Goal: Task Accomplishment & Management: Use online tool/utility

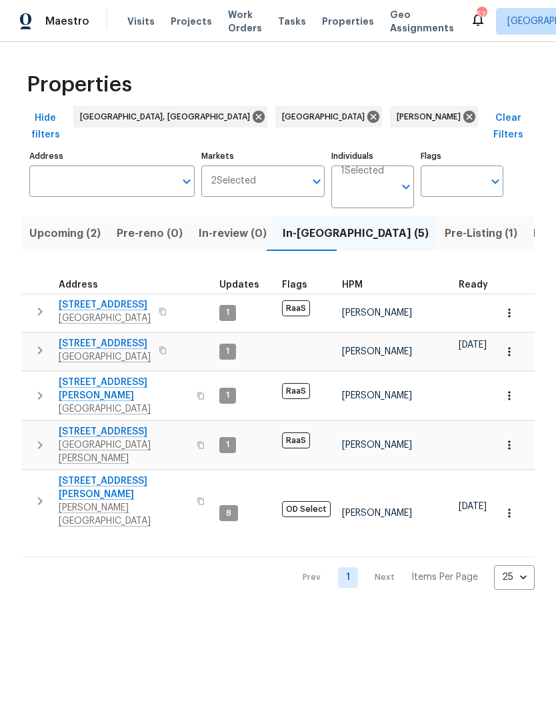
click at [78, 350] on span "[GEOGRAPHIC_DATA]" at bounding box center [105, 356] width 92 height 13
click at [72, 312] on span "[GEOGRAPHIC_DATA]" at bounding box center [105, 318] width 92 height 13
click at [45, 224] on span "Upcoming (2)" at bounding box center [64, 233] width 71 height 19
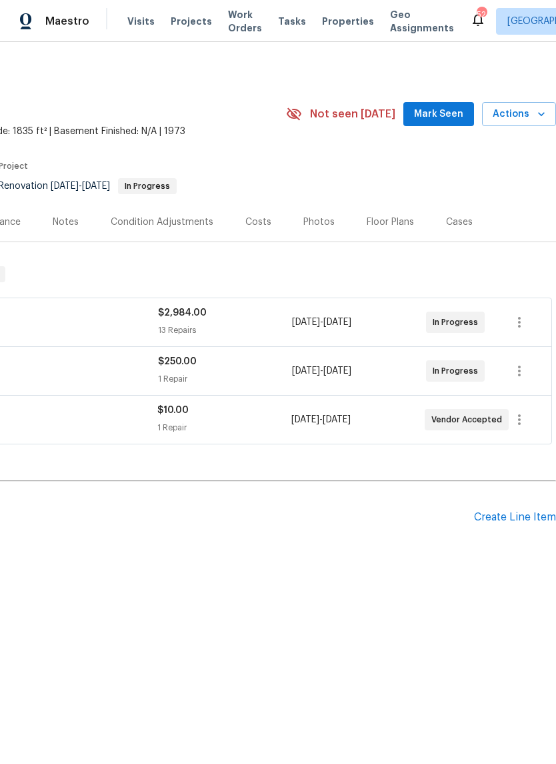
scroll to position [0, 197]
click at [442, 114] on span "Mark Seen" at bounding box center [438, 114] width 49 height 17
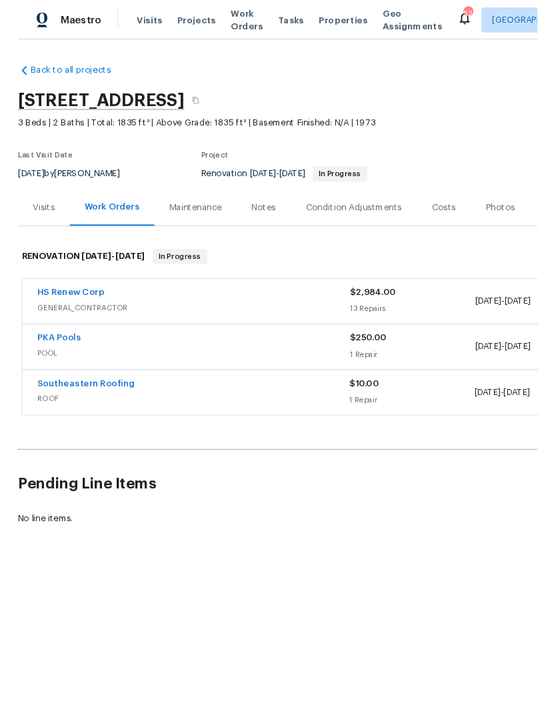
scroll to position [0, 0]
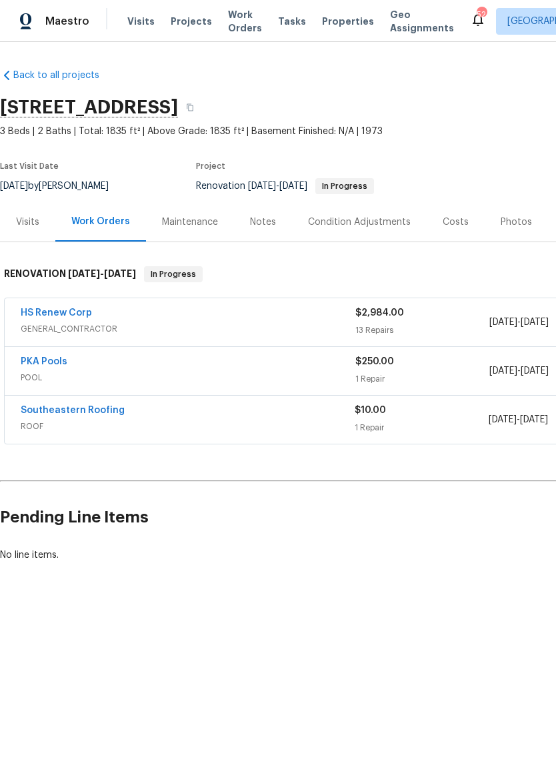
click at [267, 226] on div "Notes" at bounding box center [263, 222] width 26 height 13
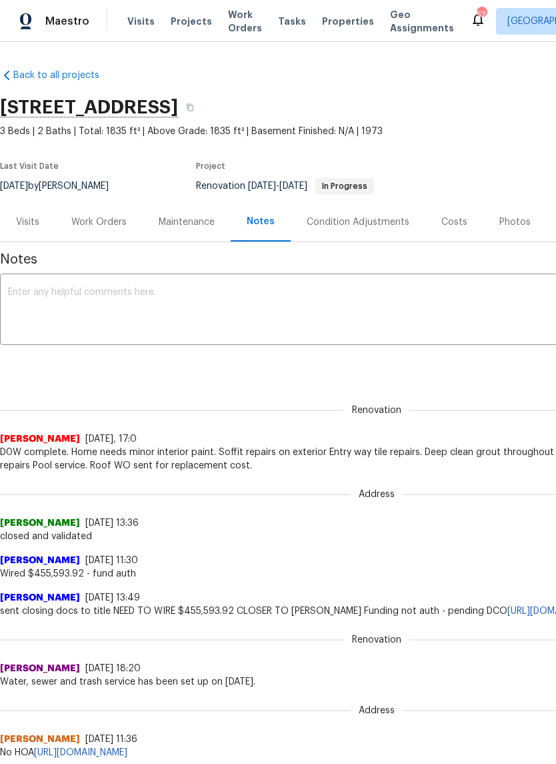
click at [268, 307] on textarea at bounding box center [377, 311] width 738 height 47
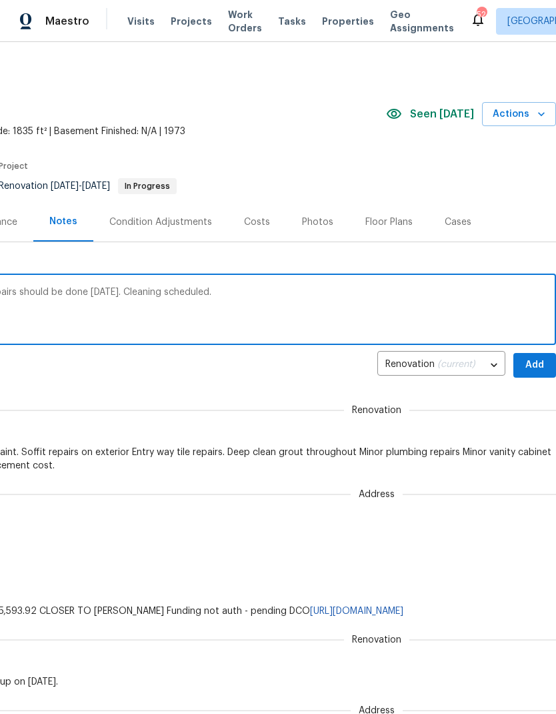
scroll to position [0, 197]
type textarea "Interior paint repairs complete. Exterior repairs should be done today. Cleanin…"
click at [538, 364] on span "Add" at bounding box center [534, 365] width 21 height 17
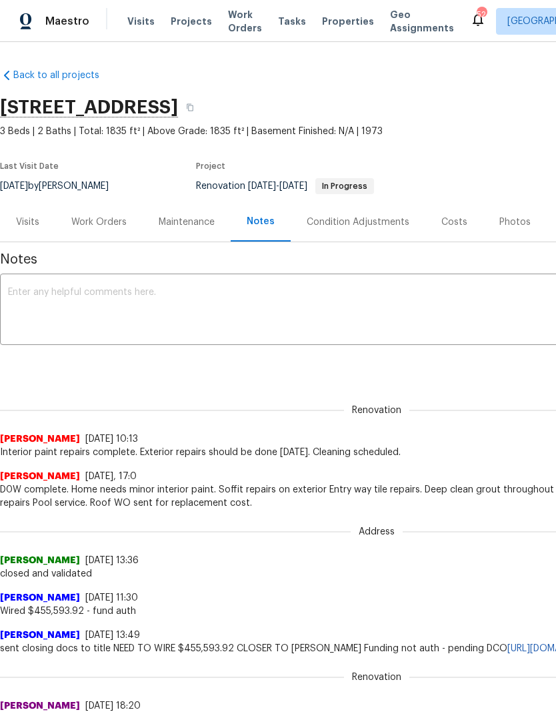
scroll to position [0, 0]
click at [95, 220] on div "Work Orders" at bounding box center [98, 222] width 55 height 13
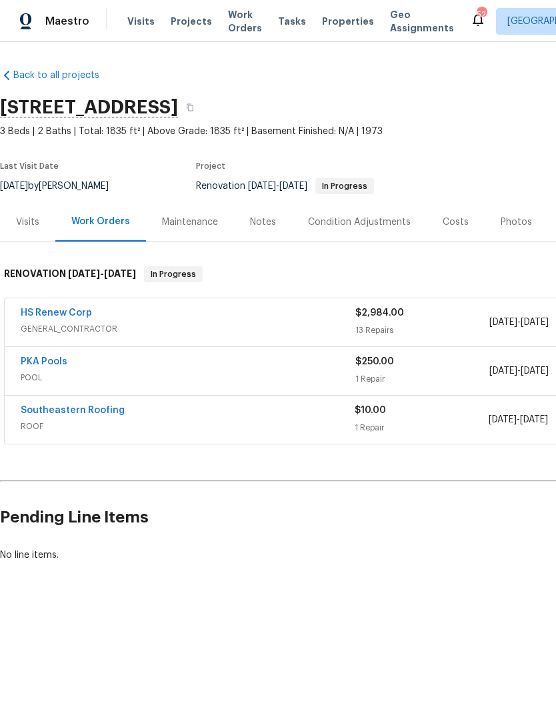
click at [36, 312] on link "HS Renew Corp" at bounding box center [56, 312] width 71 height 9
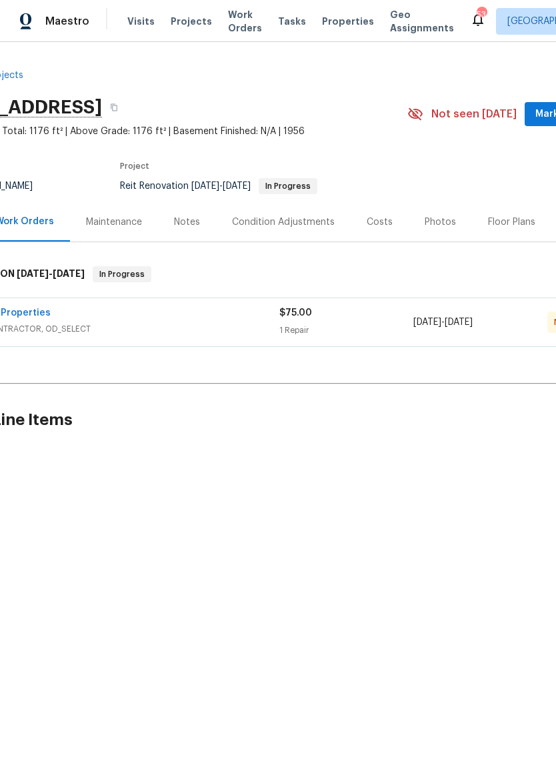
scroll to position [0, 70]
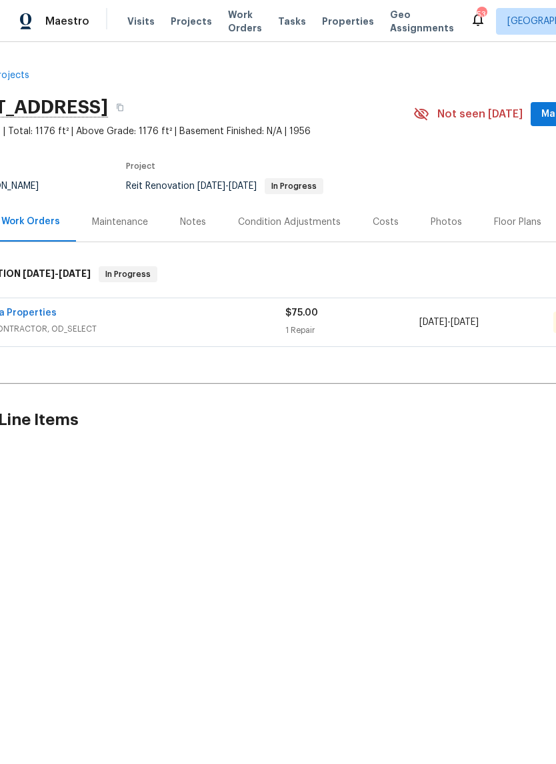
click at [62, 324] on span "GENERAL_CONTRACTOR, OD_SELECT" at bounding box center [118, 328] width 335 height 13
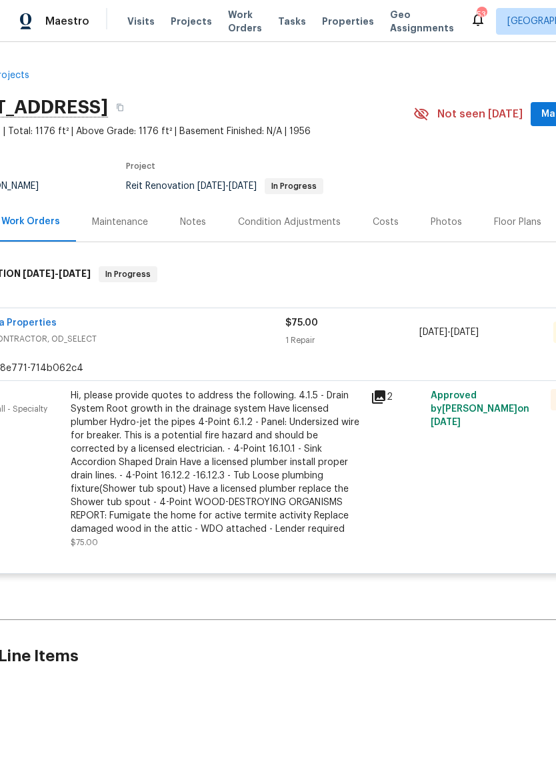
click at [334, 476] on div "Hi, please provide quotes to address the following. 4.1.5 - Drain System Root g…" at bounding box center [217, 462] width 292 height 147
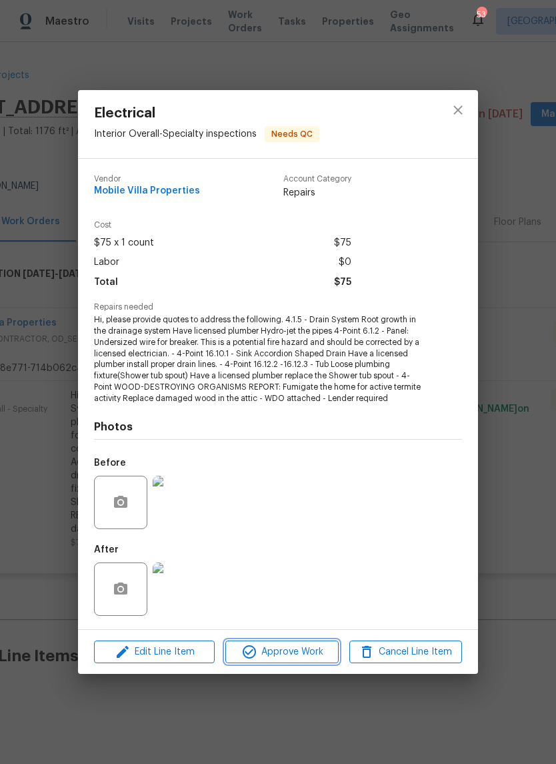
click at [322, 650] on span "Approve Work" at bounding box center [282, 652] width 105 height 17
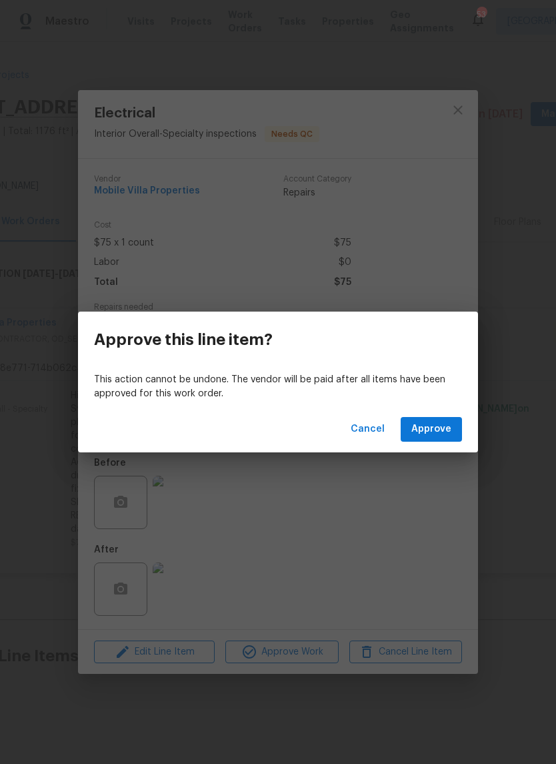
click at [430, 424] on span "Approve" at bounding box center [432, 429] width 40 height 17
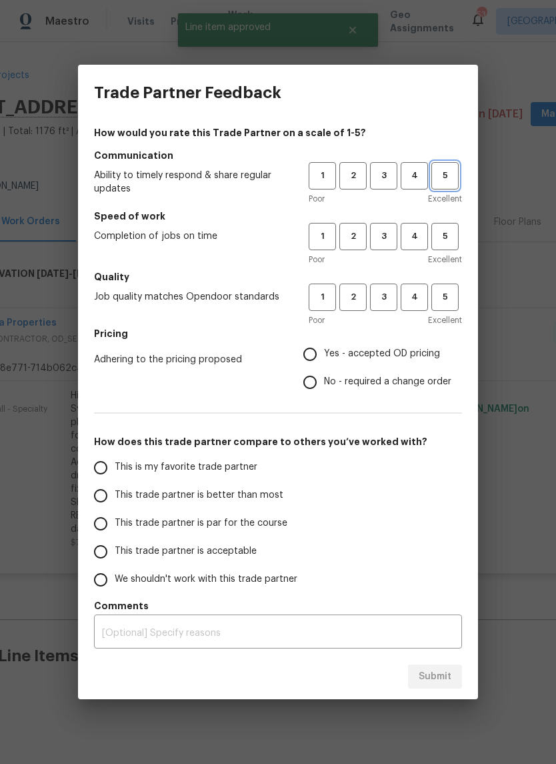
click at [448, 180] on span "5" at bounding box center [445, 175] width 25 height 15
click at [444, 225] on button "5" at bounding box center [445, 236] width 27 height 27
click at [452, 284] on button "5" at bounding box center [445, 297] width 27 height 27
click at [321, 350] on input "Yes - accepted OD pricing" at bounding box center [310, 354] width 28 height 28
radio input "true"
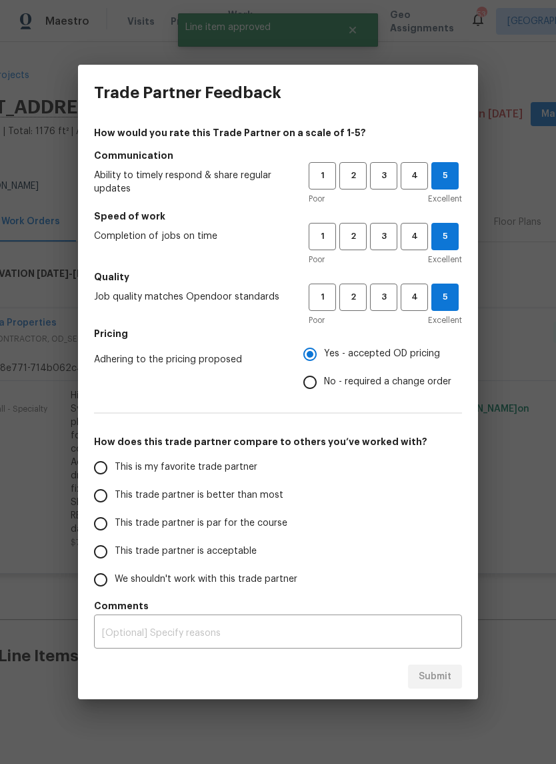
click at [92, 465] on input "This is my favorite trade partner" at bounding box center [101, 468] width 28 height 28
radio input "false"
click at [95, 494] on input "This trade partner is better than most" at bounding box center [101, 496] width 28 height 28
click at [439, 670] on span "Submit" at bounding box center [435, 677] width 33 height 17
radio input "true"
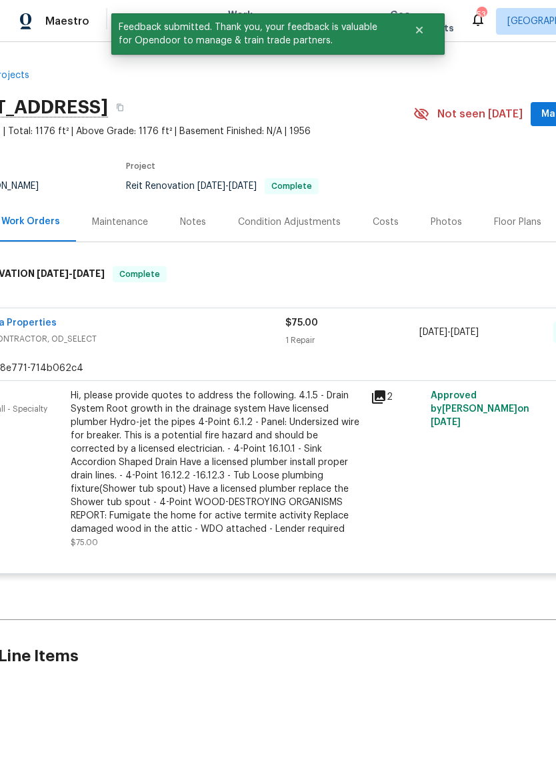
click at [542, 115] on button "Mark Seen" at bounding box center [566, 114] width 71 height 25
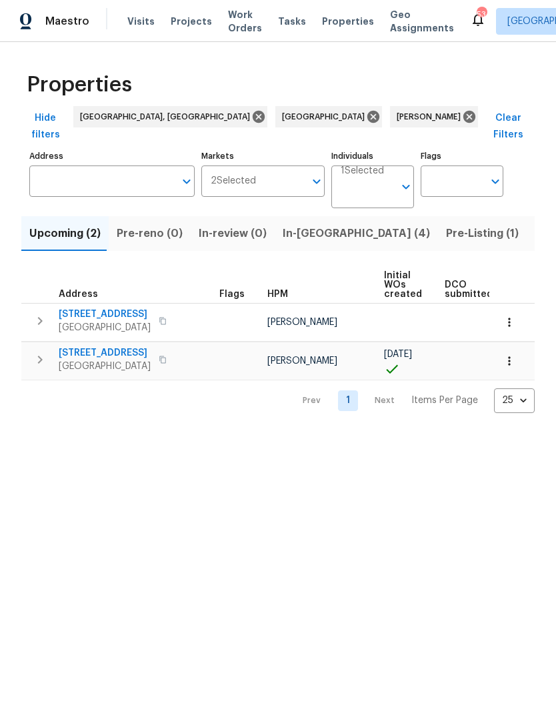
click at [535, 224] on span "Listed (37)" at bounding box center [563, 233] width 57 height 19
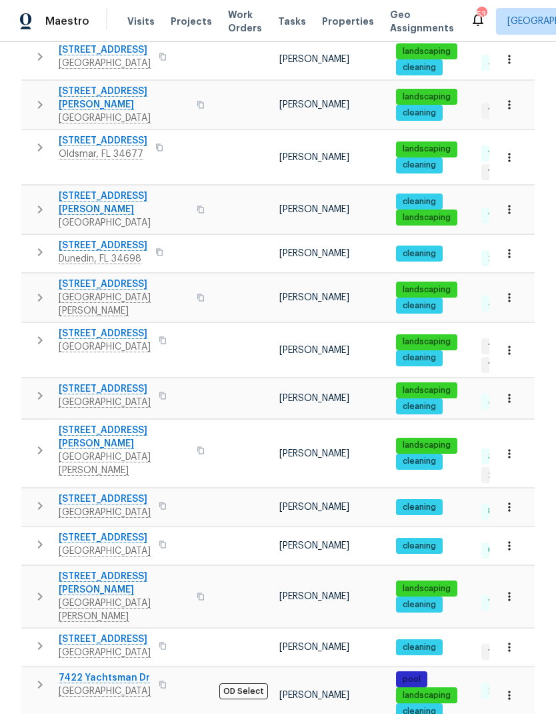
scroll to position [53, 0]
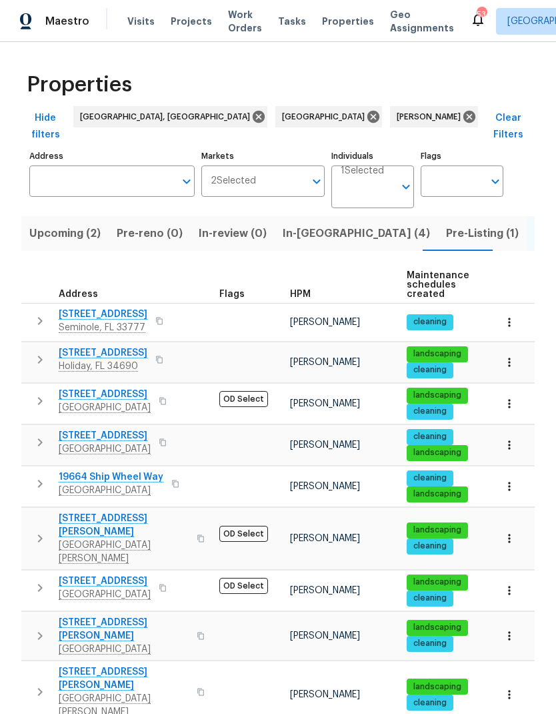
click at [45, 393] on icon "button" at bounding box center [40, 401] width 16 height 16
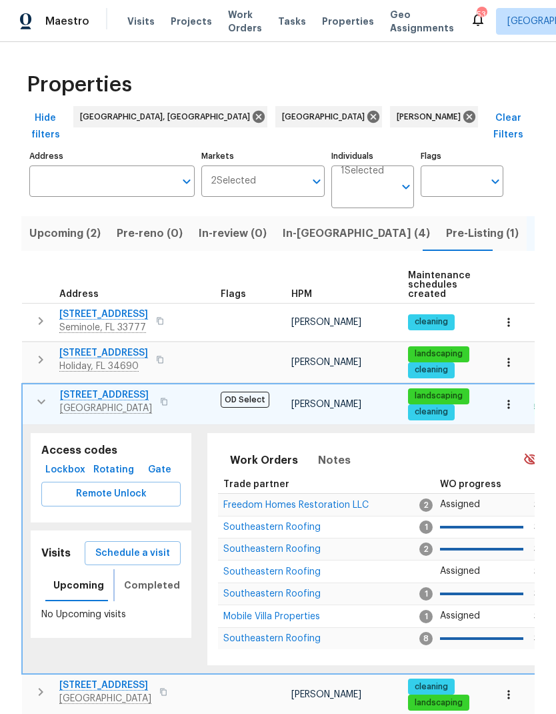
click at [125, 577] on span "Completed" at bounding box center [152, 585] width 56 height 17
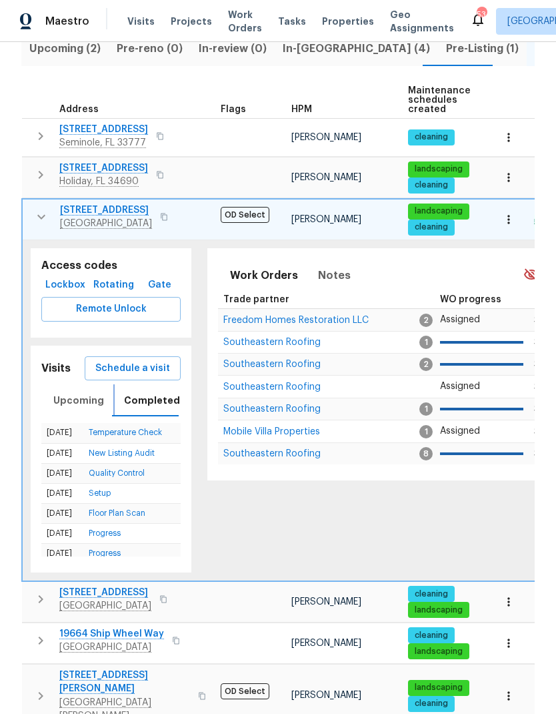
scroll to position [179, 0]
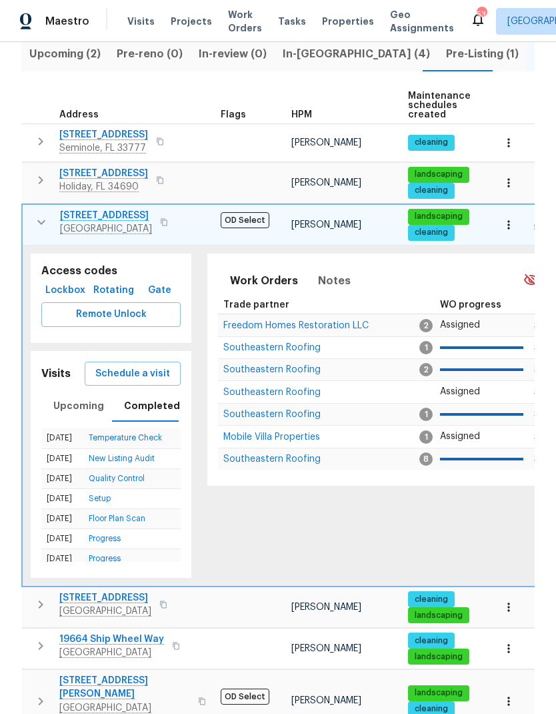
click at [107, 366] on span "Schedule a visit" at bounding box center [132, 374] width 75 height 17
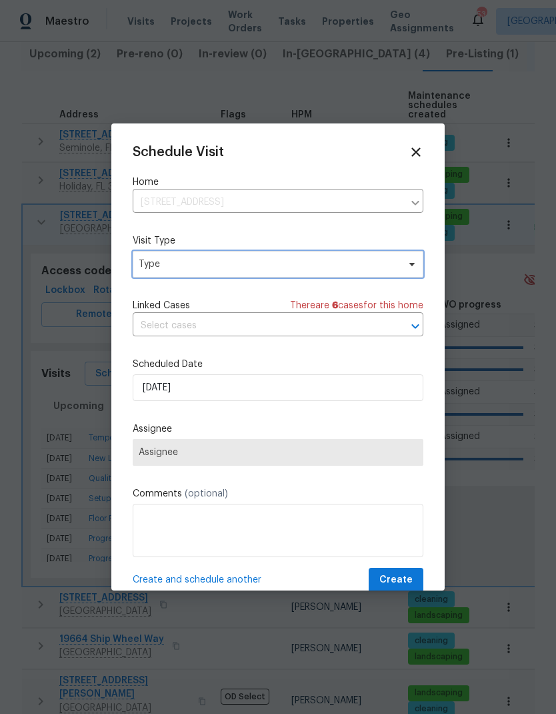
click at [153, 267] on span "Type" at bounding box center [269, 264] width 260 height 13
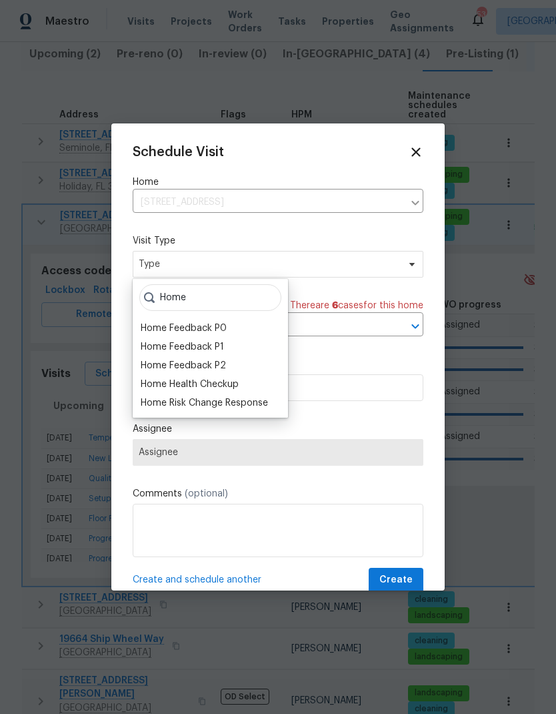
type input "Home"
click at [156, 383] on div "Home Health Checkup" at bounding box center [190, 384] width 98 height 13
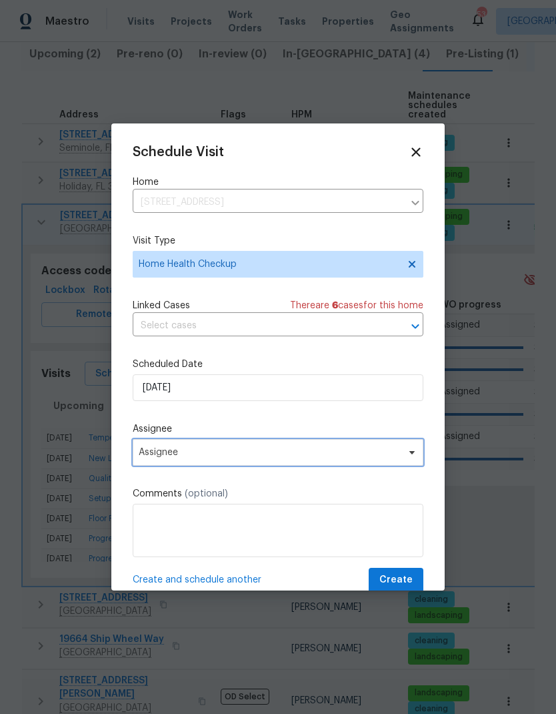
click at [141, 456] on span "Assignee" at bounding box center [270, 452] width 262 height 11
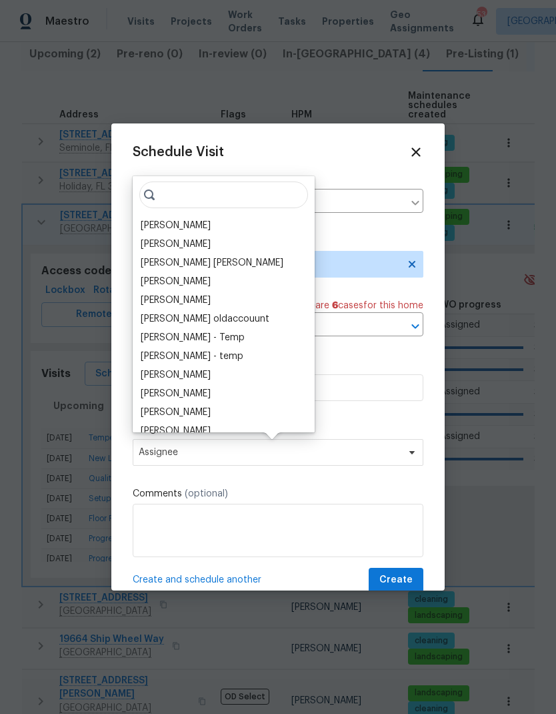
click at [150, 226] on div "[PERSON_NAME]" at bounding box center [176, 225] width 70 height 13
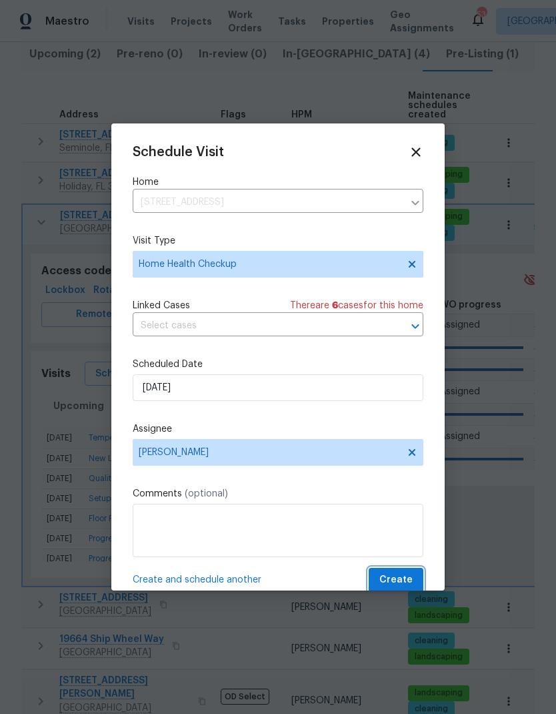
click at [407, 578] on span "Create" at bounding box center [396, 580] width 33 height 17
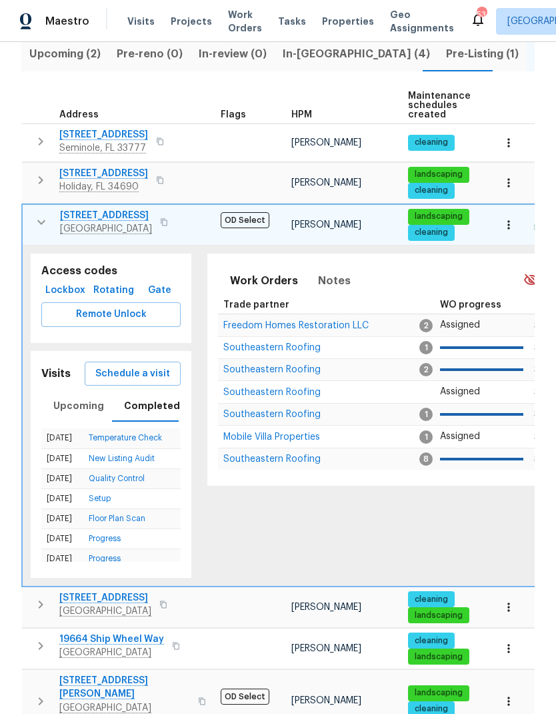
click at [37, 220] on icon "button" at bounding box center [41, 222] width 8 height 5
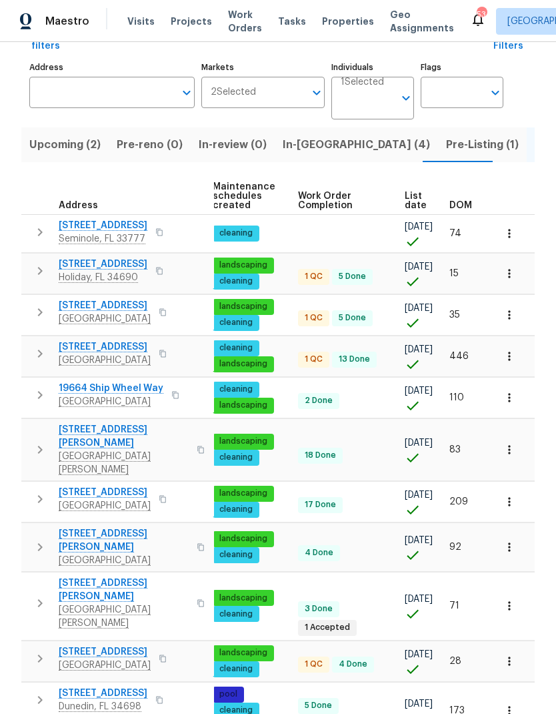
scroll to position [0, 194]
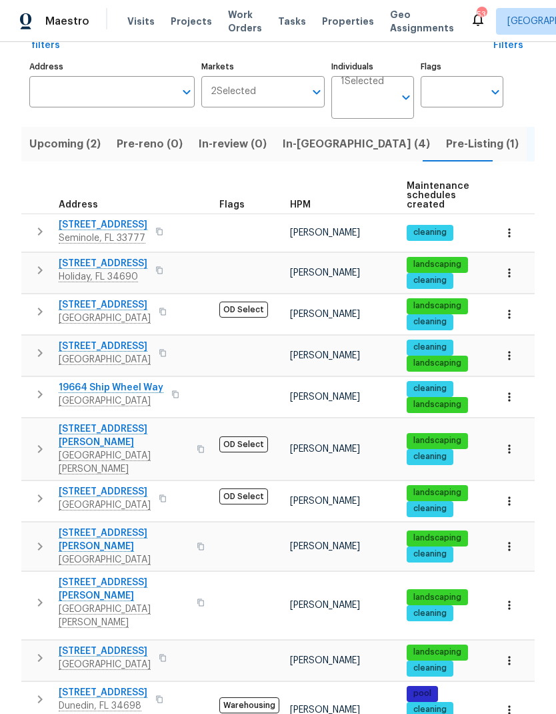
scroll to position [89, 0]
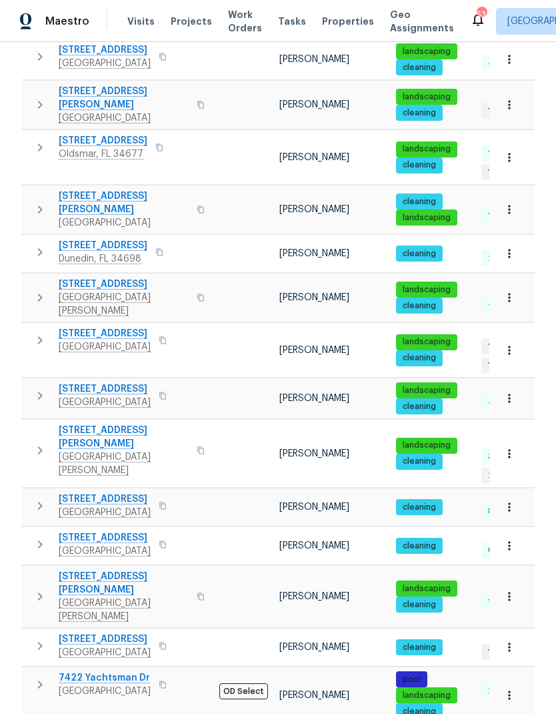
scroll to position [53, 0]
